Goal: Navigation & Orientation: Find specific page/section

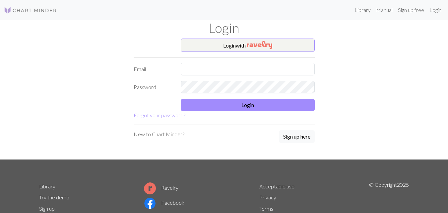
click at [247, 20] on h1 "Login" at bounding box center [224, 28] width 378 height 16
click at [233, 47] on button "Login with" at bounding box center [248, 44] width 134 height 13
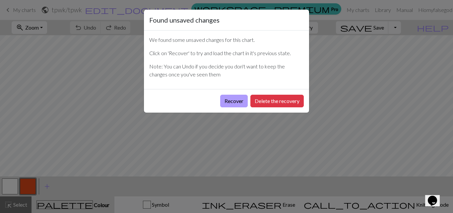
click at [238, 107] on button "Recover" at bounding box center [234, 101] width 28 height 13
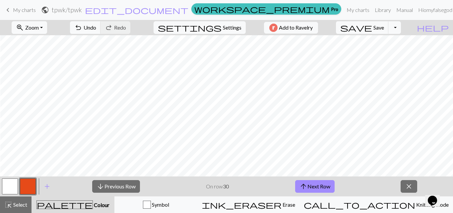
scroll to position [376, 224]
click at [306, 183] on span "arrow_upward" at bounding box center [304, 185] width 8 height 9
click at [47, 28] on button "zoom_in Zoom Zoom" at bounding box center [29, 27] width 35 height 13
click at [50, 44] on button "Fit all" at bounding box center [38, 42] width 52 height 11
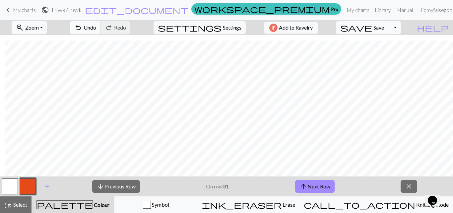
scroll to position [177, 5]
click at [46, 31] on button "zoom_in Zoom Zoom" at bounding box center [29, 27] width 35 height 13
click at [39, 91] on button "100%" at bounding box center [38, 90] width 52 height 11
